Goal: Task Accomplishment & Management: Manage account settings

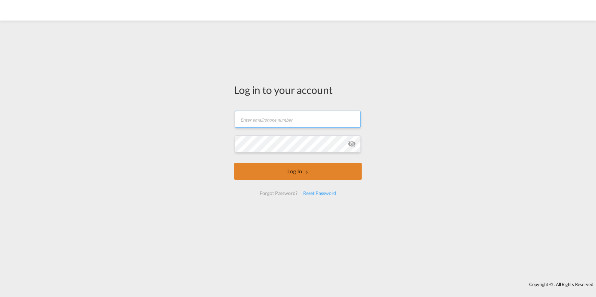
type input "[PERSON_NAME][EMAIL_ADDRESS][PERSON_NAME][DOMAIN_NAME]"
click at [297, 171] on button "Log In" at bounding box center [298, 171] width 128 height 17
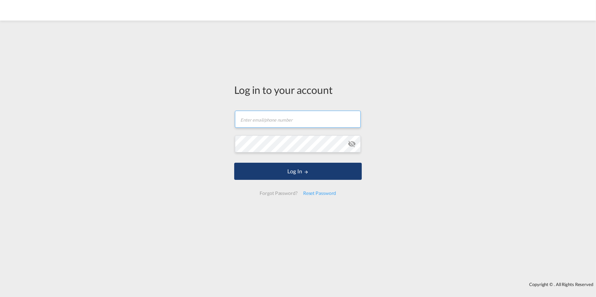
type input "[PERSON_NAME][EMAIL_ADDRESS][PERSON_NAME][DOMAIN_NAME]"
click at [298, 174] on button "Log In" at bounding box center [298, 171] width 128 height 17
